Goal: Task Accomplishment & Management: Complete application form

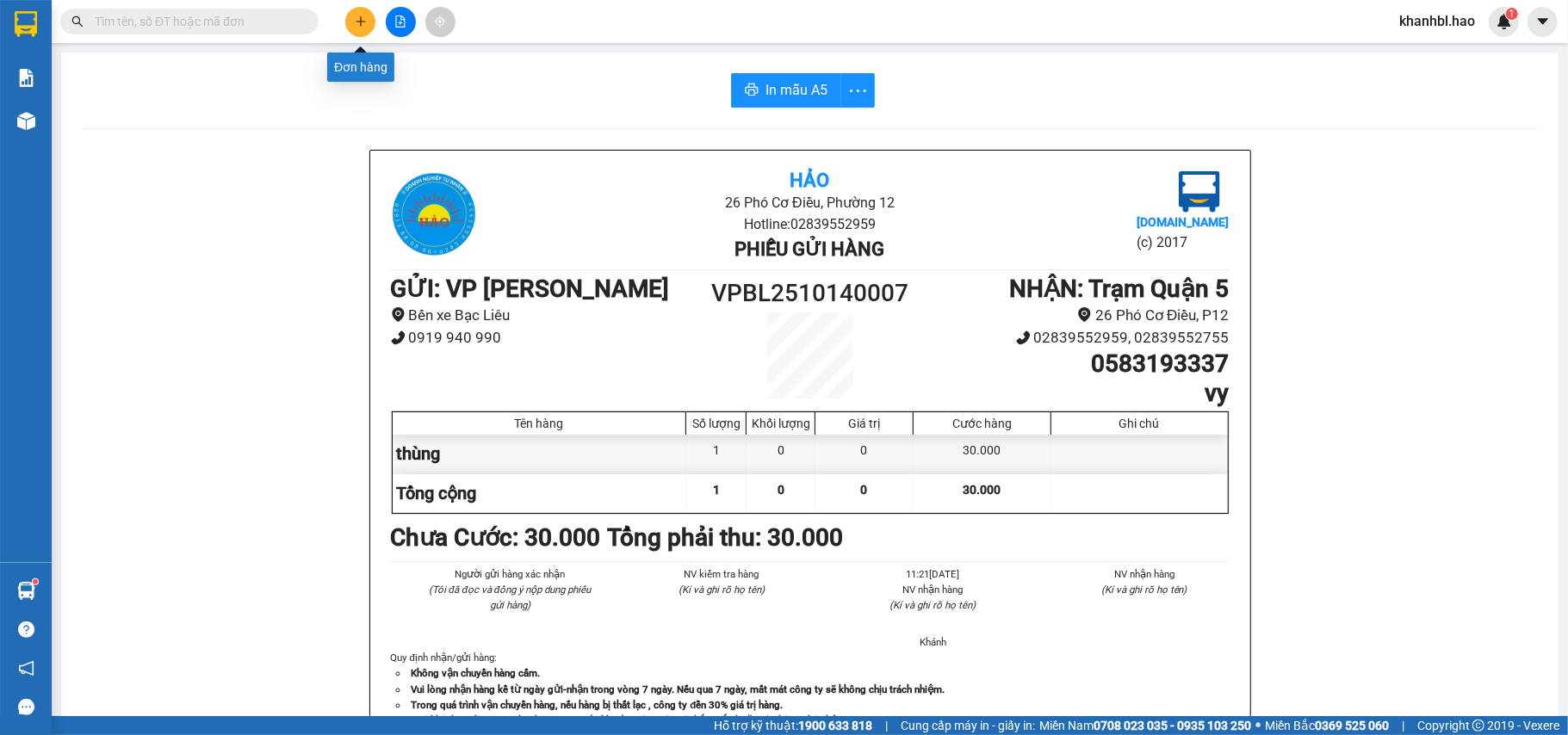
click at [362, 19] on icon "plus" at bounding box center [360, 21] width 12 height 12
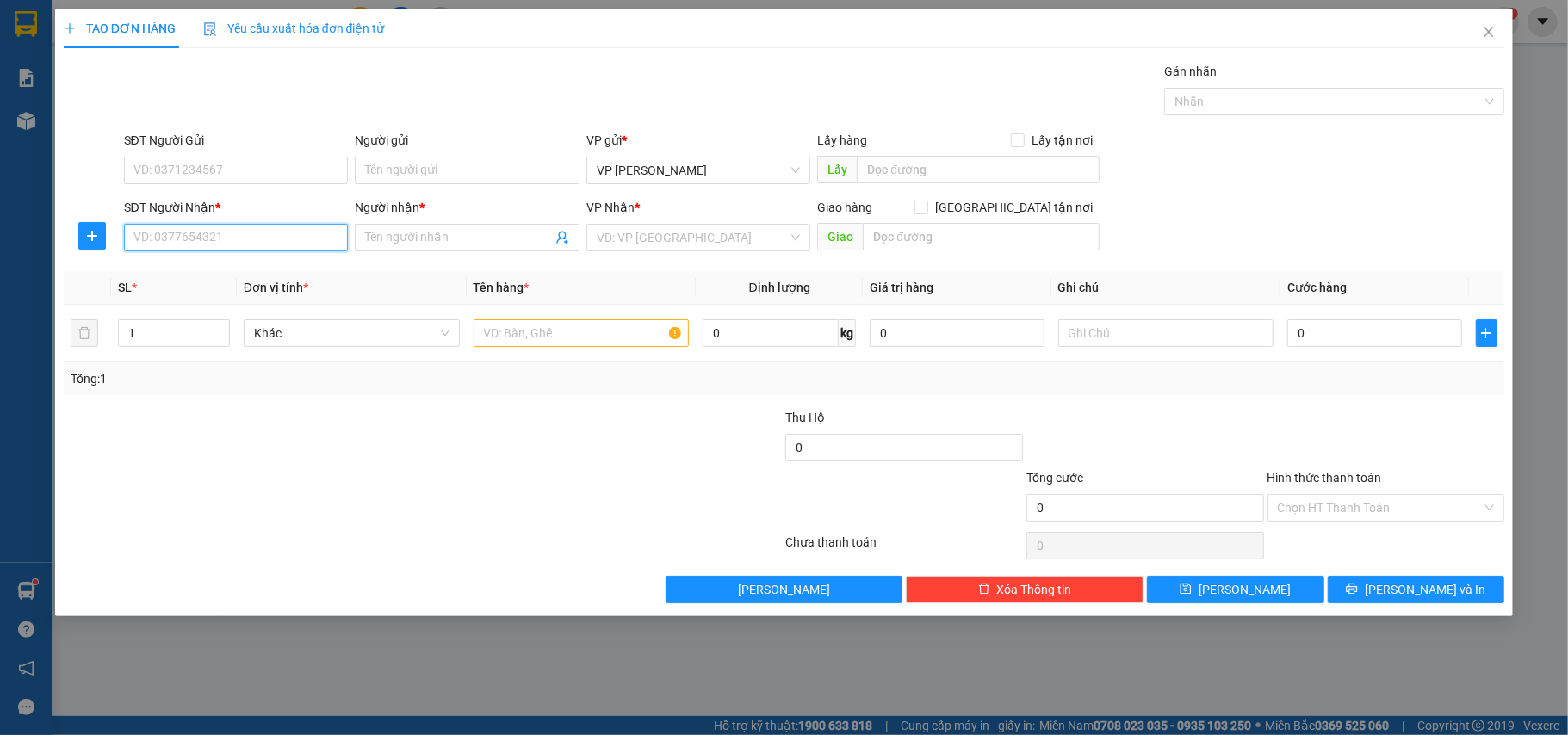
click at [207, 236] on input "SĐT Người Nhận *" at bounding box center [237, 238] width 225 height 28
type input "0906774396"
click at [206, 267] on div "0906774396 - DUNG" at bounding box center [236, 273] width 204 height 19
type input "DUNG"
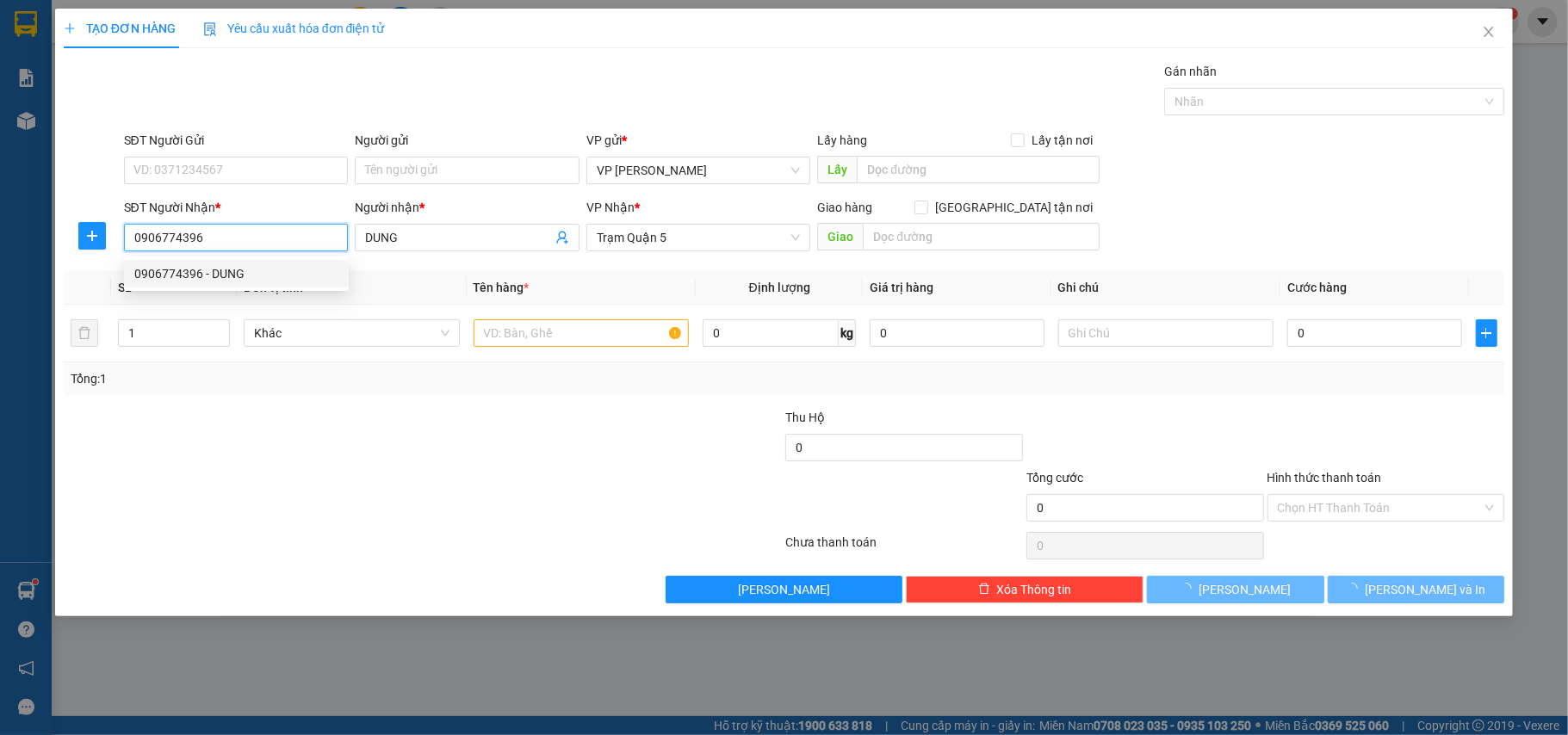
type input "20.000"
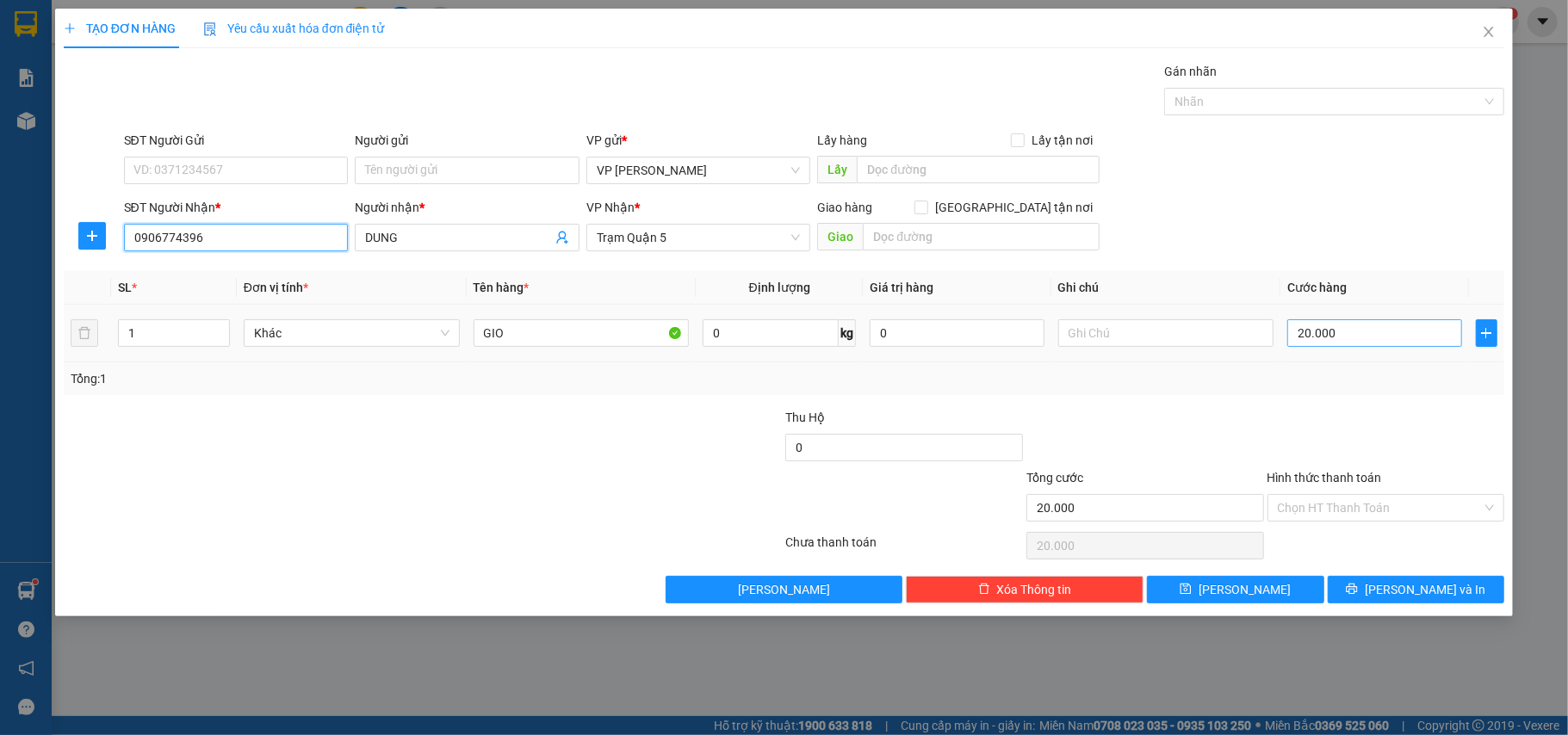
type input "0906774396"
click at [1379, 341] on input "20.000" at bounding box center [1373, 333] width 174 height 28
type input "0"
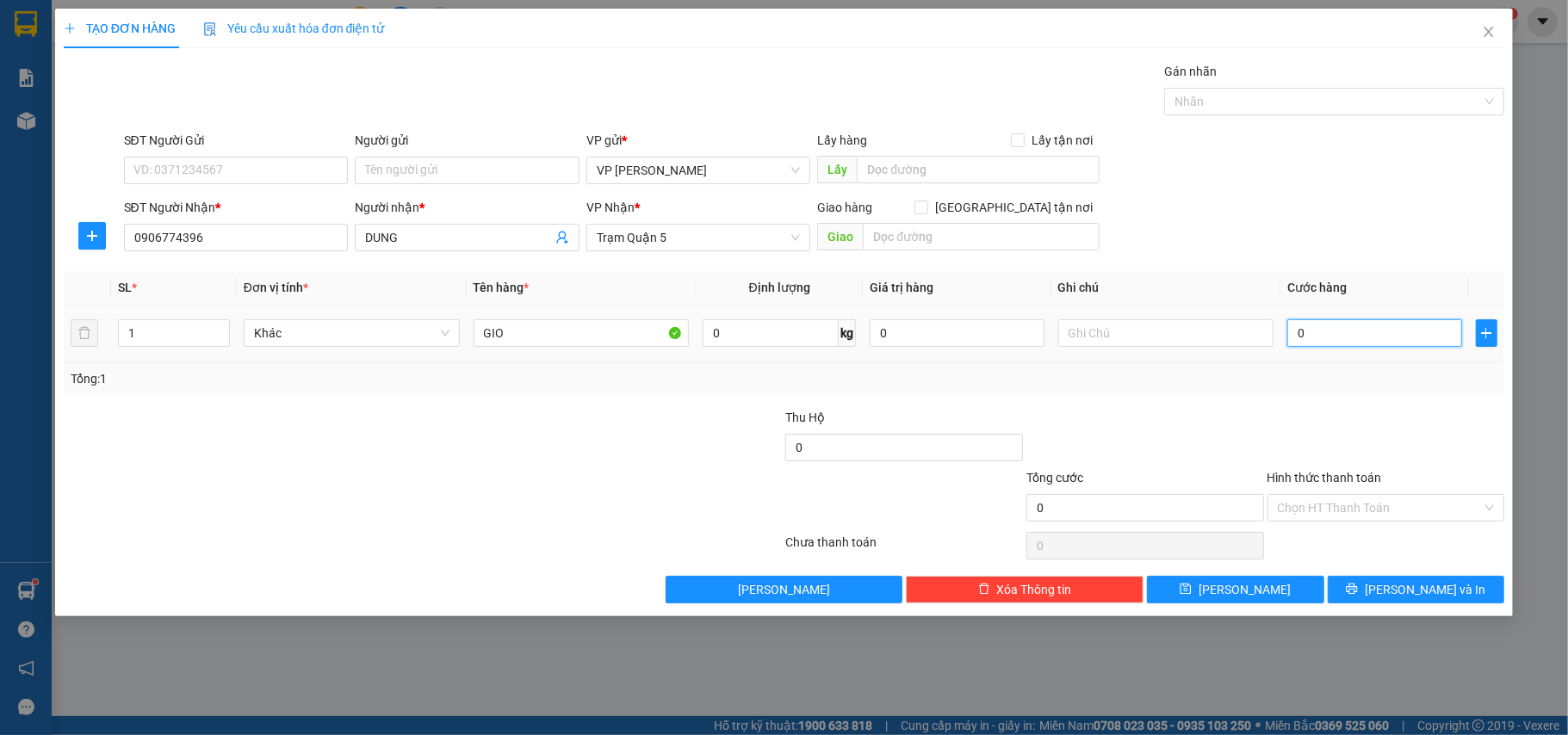
type input "003"
type input "3"
type input "0.030"
type input "30"
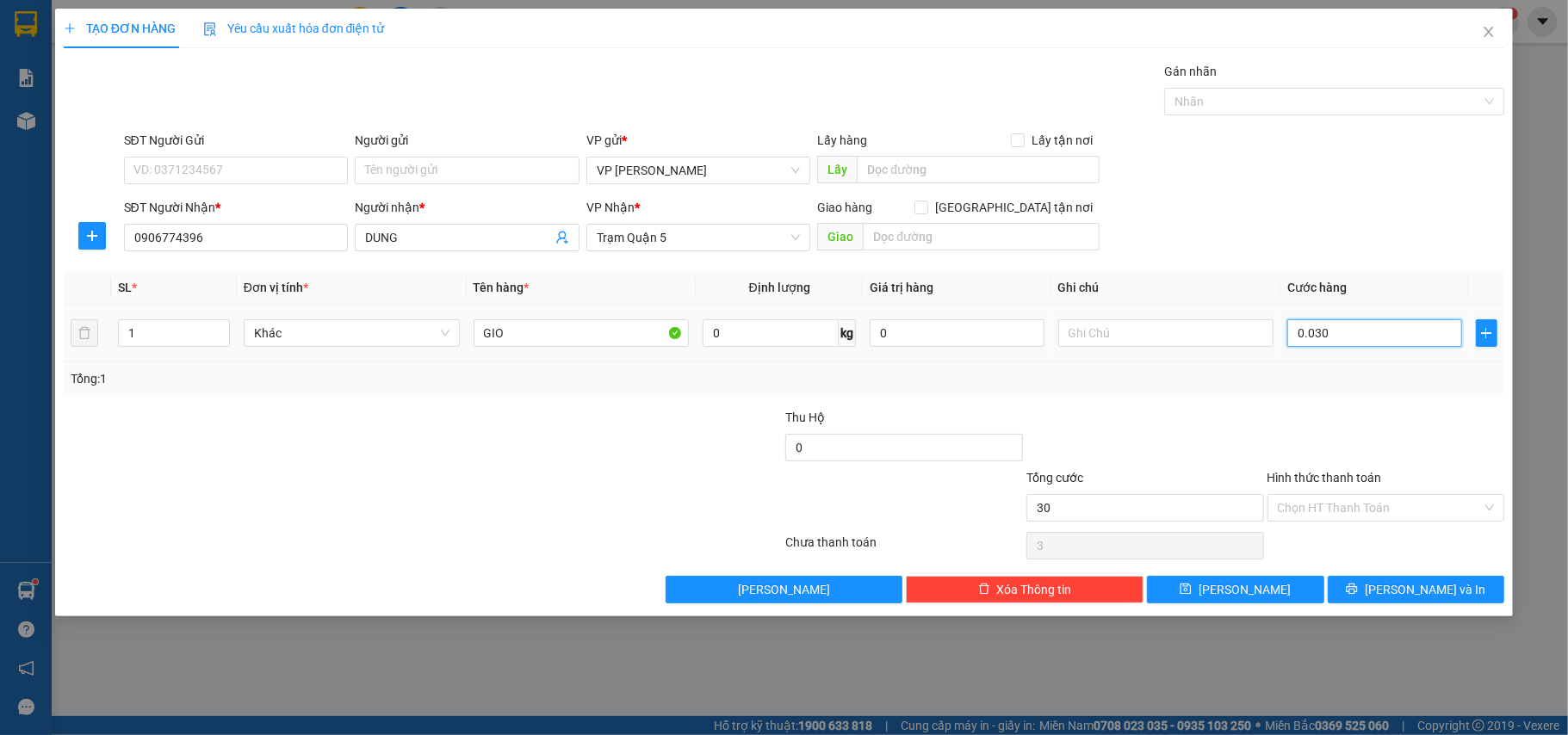
type input "30"
type input "0.030"
click at [1365, 511] on input "Hình thức thanh toán" at bounding box center [1380, 507] width 204 height 26
type input "30.000"
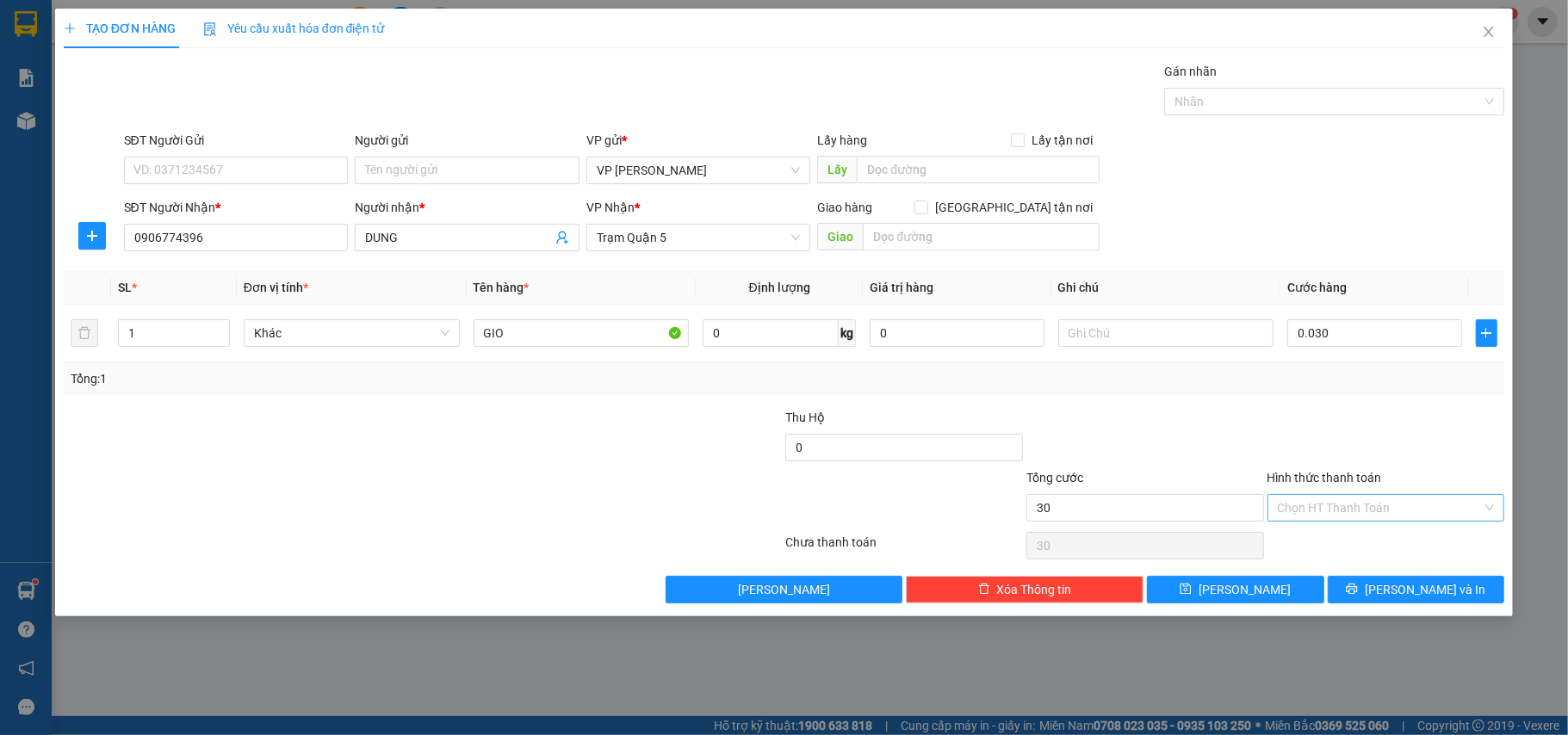
type input "30.000"
click at [1350, 552] on div "Tại văn phòng" at bounding box center [1386, 545] width 217 height 19
type input "0"
click at [1381, 589] on button "[PERSON_NAME] và In" at bounding box center [1416, 589] width 178 height 28
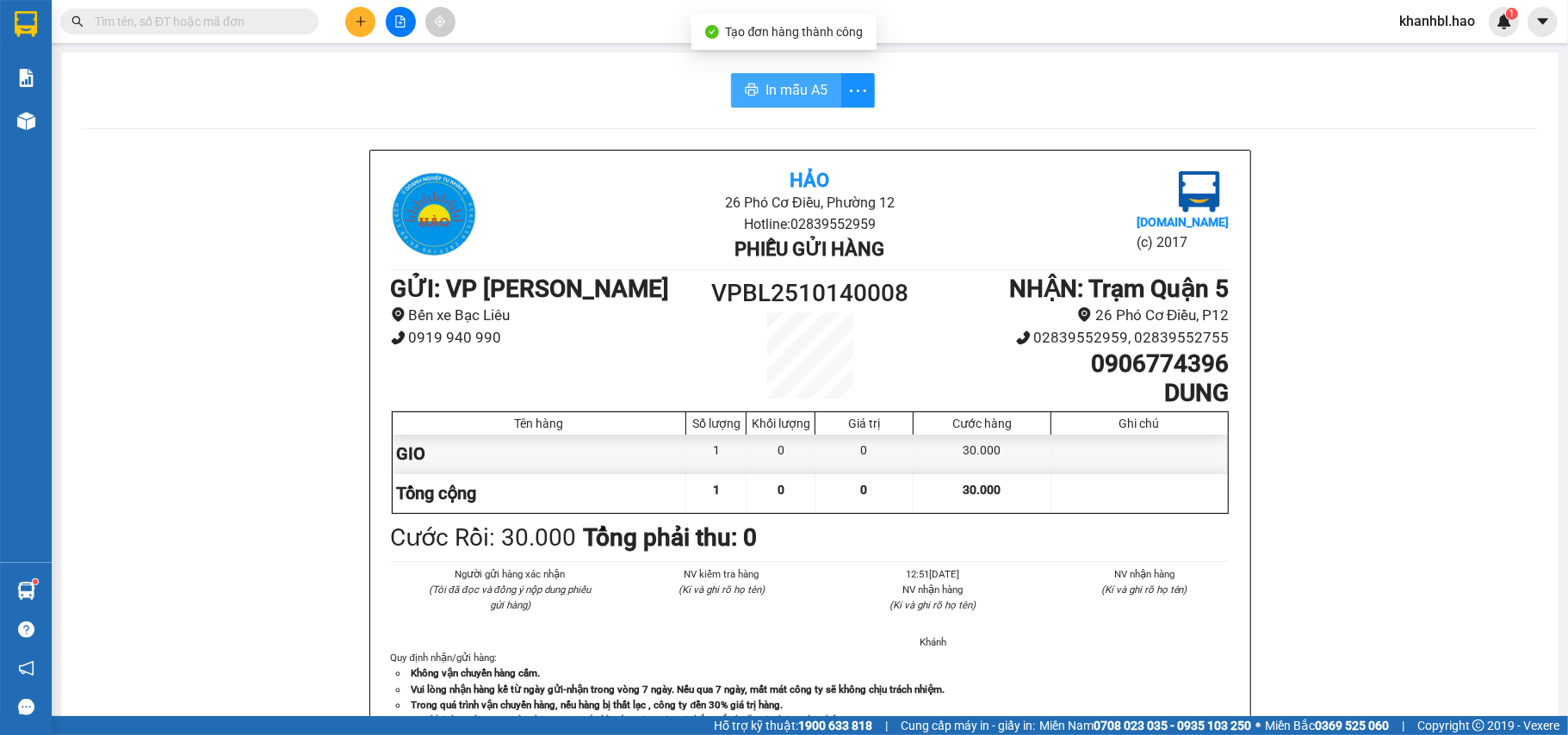
click at [786, 91] on span "In mẫu A5" at bounding box center [796, 90] width 62 height 21
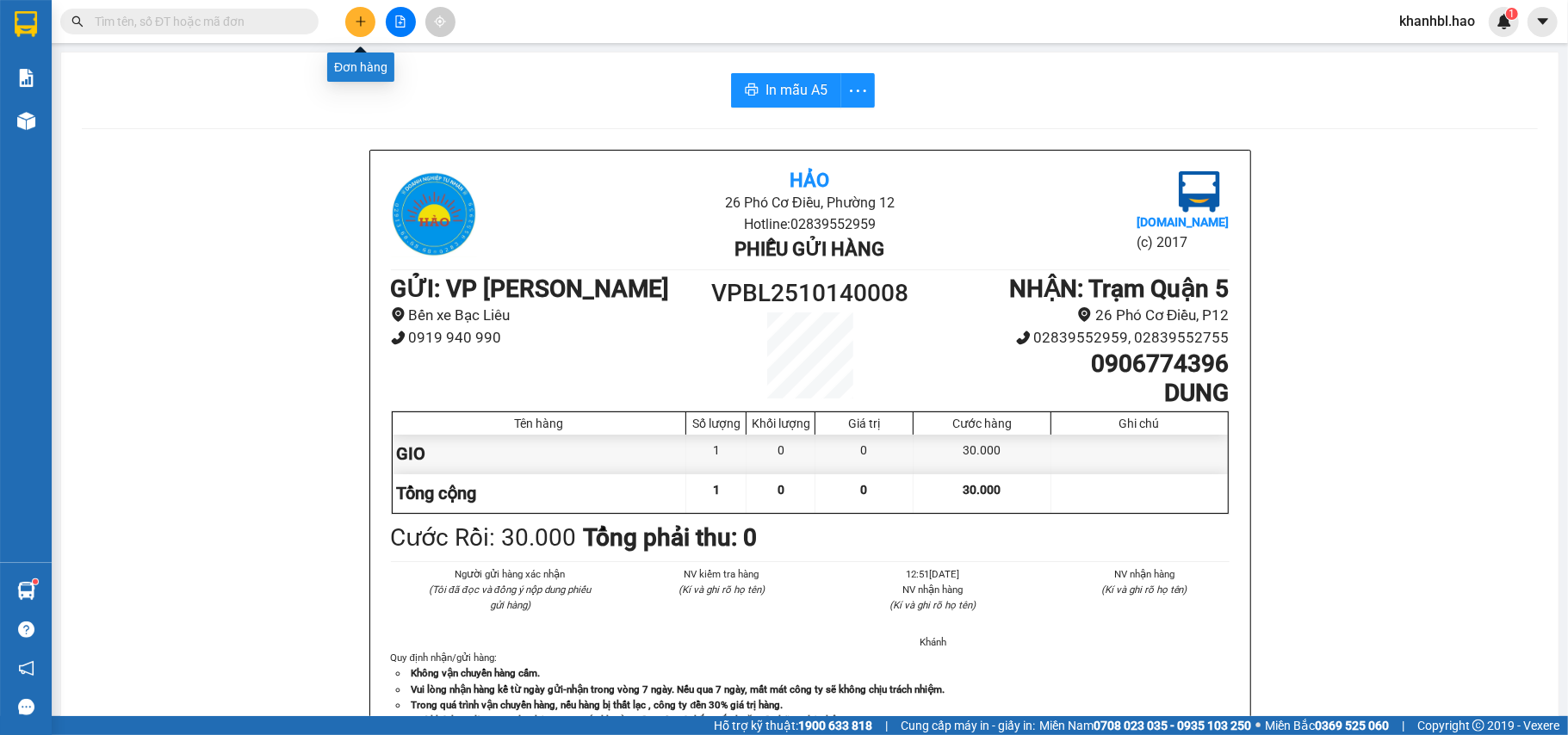
click at [356, 28] on button at bounding box center [361, 22] width 30 height 30
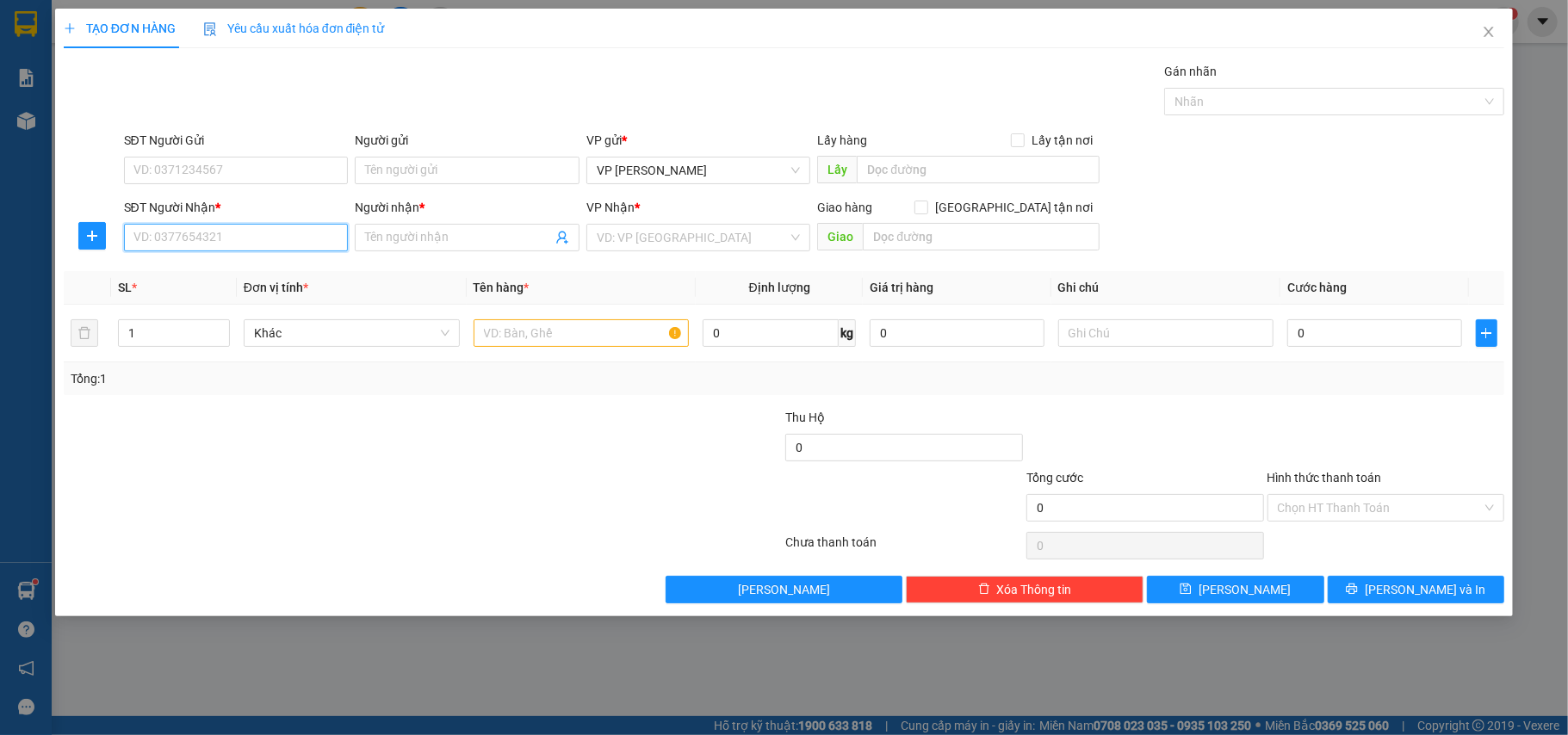
click at [307, 235] on input "SĐT Người Nhận *" at bounding box center [237, 238] width 225 height 28
type input "0912938039"
drag, startPoint x: 218, startPoint y: 276, endPoint x: 256, endPoint y: 290, distance: 40.5
click at [218, 276] on div "0912938039 - CÚC" at bounding box center [236, 273] width 204 height 19
type input "CÚC"
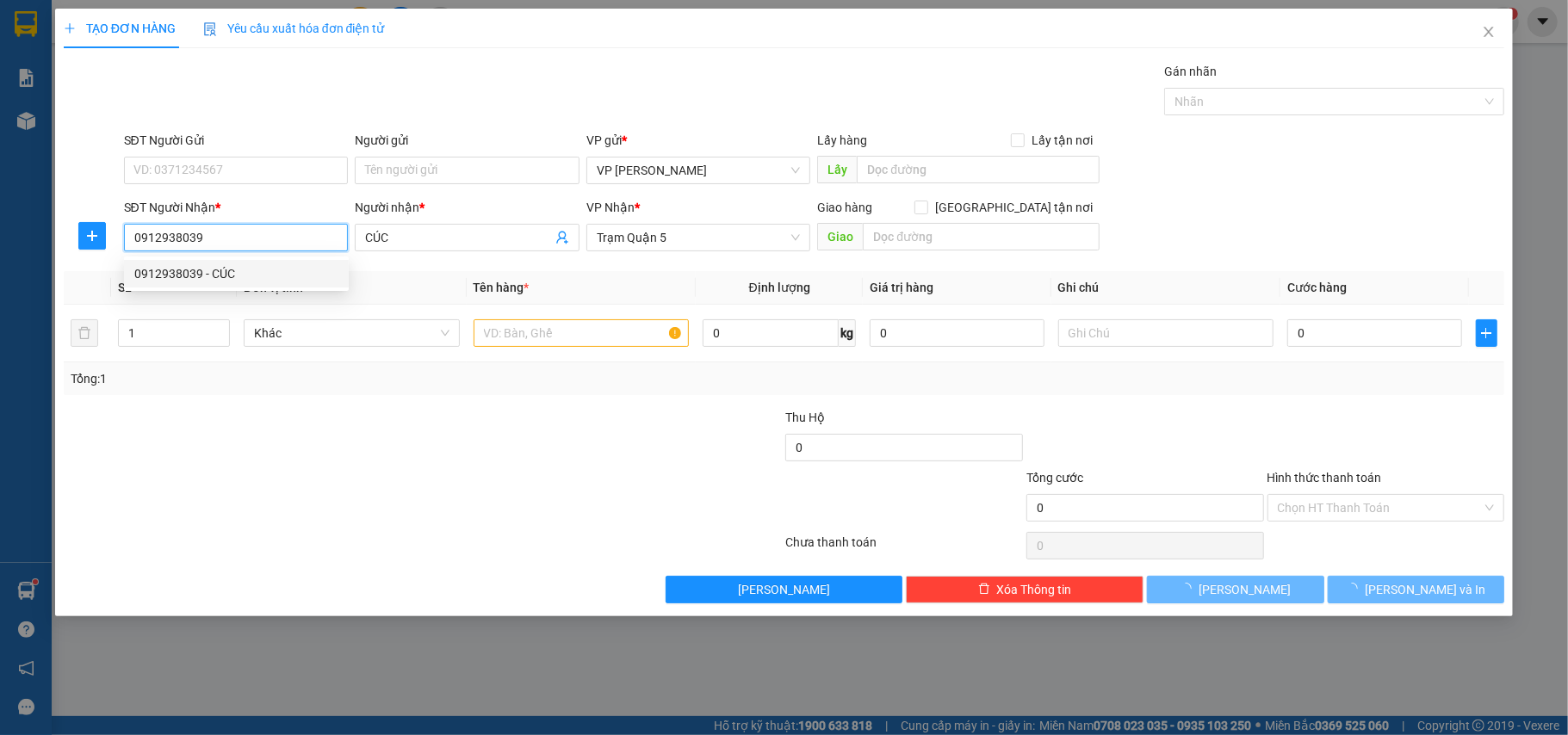
type input "30.000"
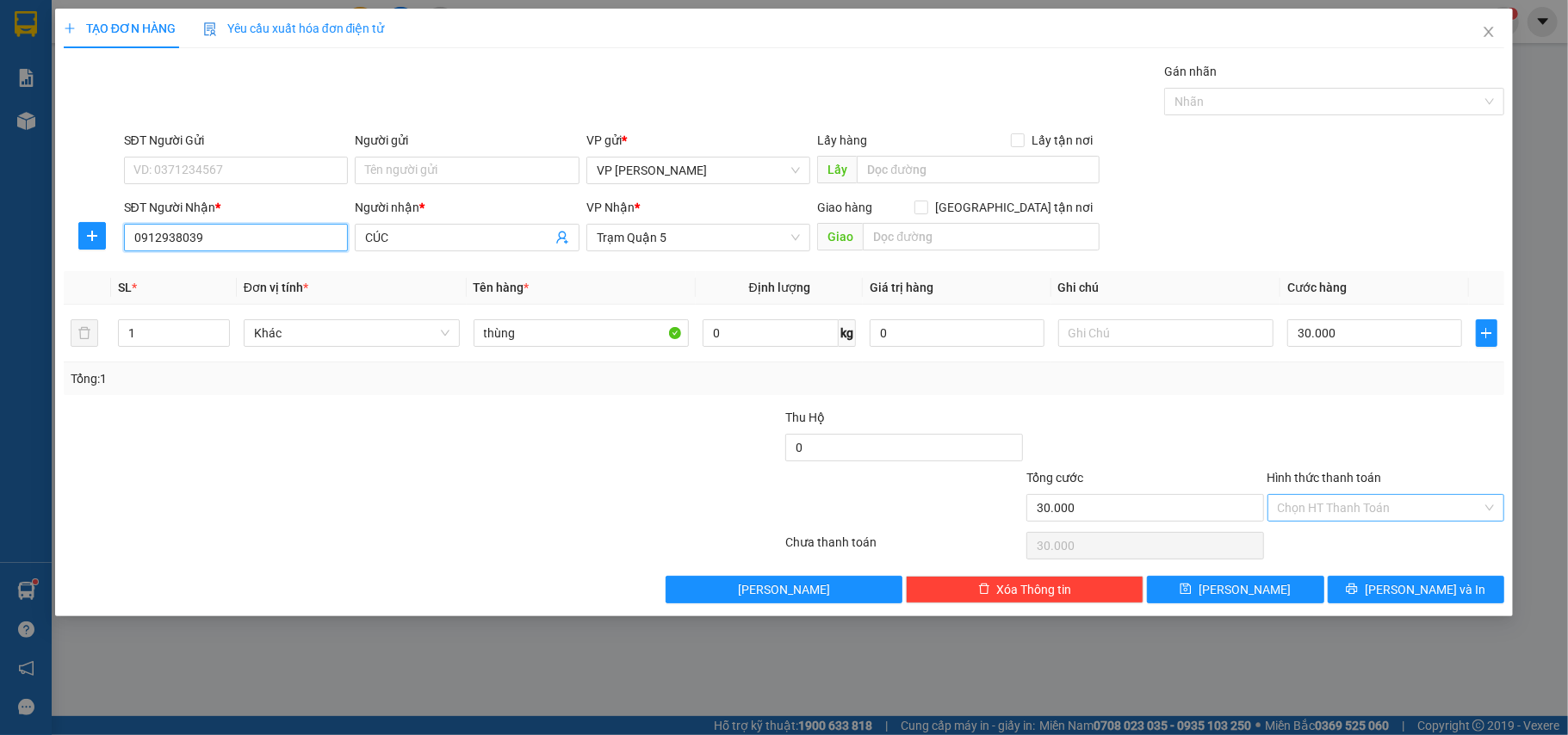
type input "0912938039"
click at [1344, 510] on input "Hình thức thanh toán" at bounding box center [1380, 507] width 204 height 26
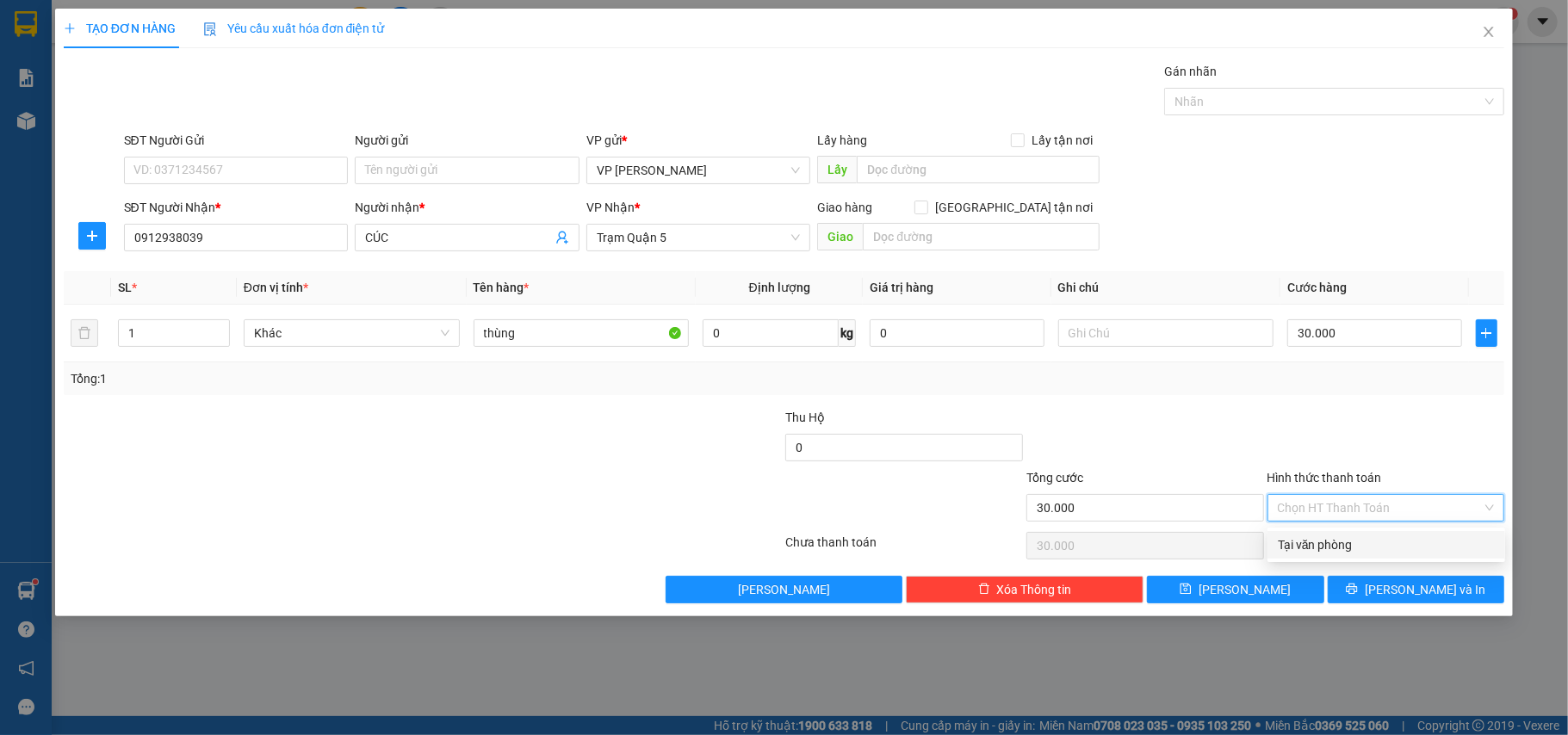
click at [1352, 544] on div "Tại văn phòng" at bounding box center [1386, 545] width 217 height 19
type input "0"
click at [1372, 579] on button "[PERSON_NAME] và In" at bounding box center [1416, 589] width 178 height 28
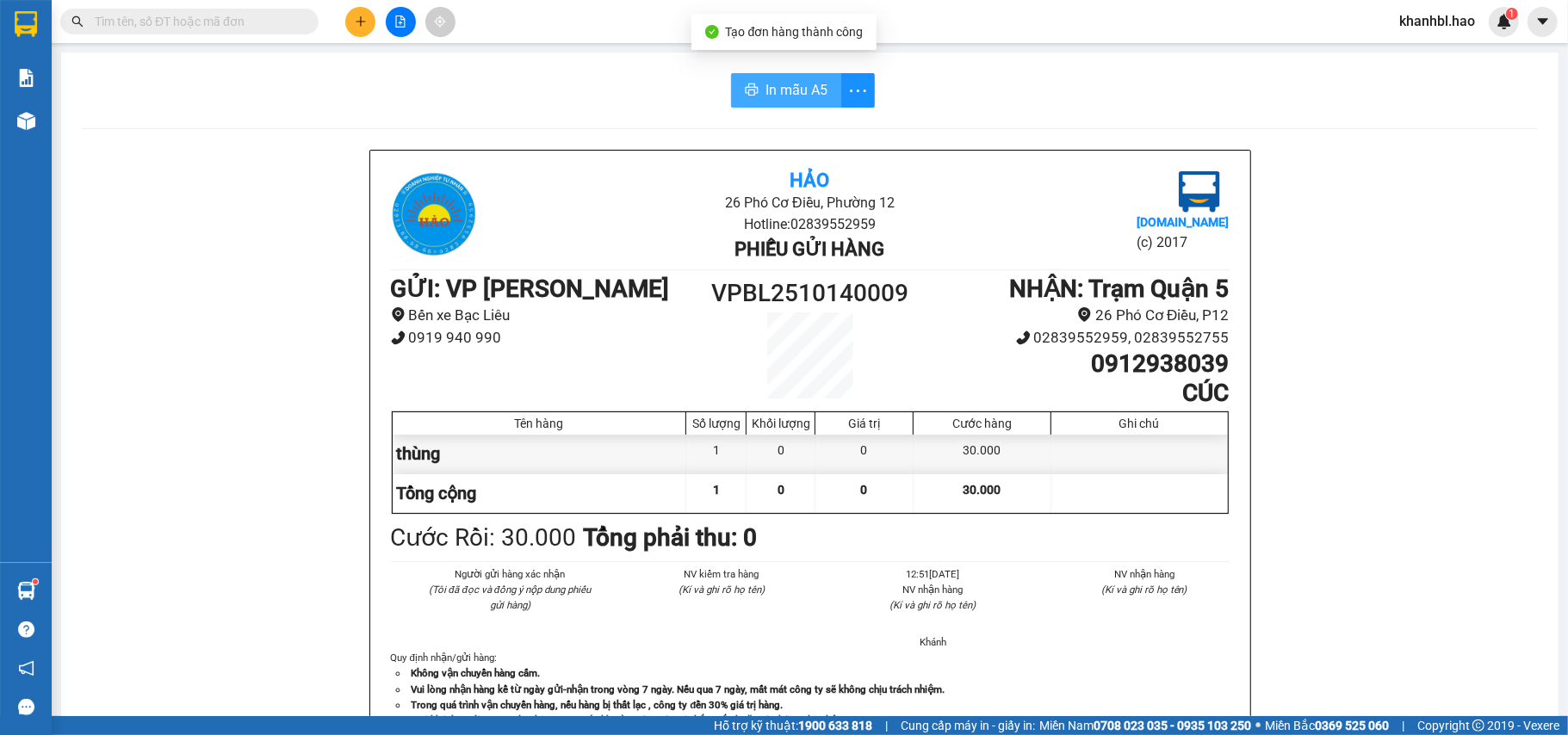
click at [776, 97] on span "In mẫu A5" at bounding box center [796, 90] width 62 height 21
